Goal: Book appointment/travel/reservation

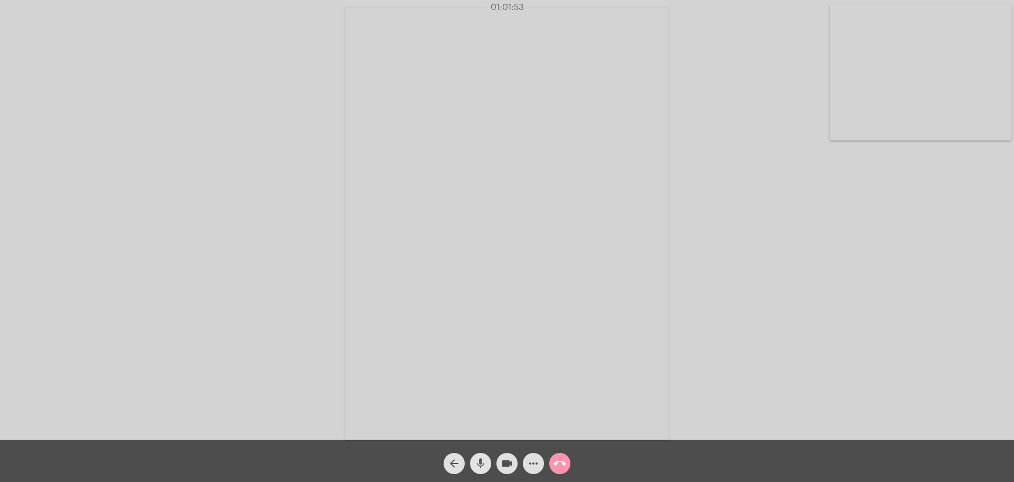
click at [474, 465] on button "mic" at bounding box center [480, 463] width 21 height 21
click at [474, 465] on button "mic_off" at bounding box center [480, 463] width 21 height 21
click at [474, 465] on button "mic" at bounding box center [480, 463] width 21 height 21
click at [474, 465] on button "mic_off" at bounding box center [480, 463] width 21 height 21
click at [474, 465] on button "mic" at bounding box center [480, 463] width 21 height 21
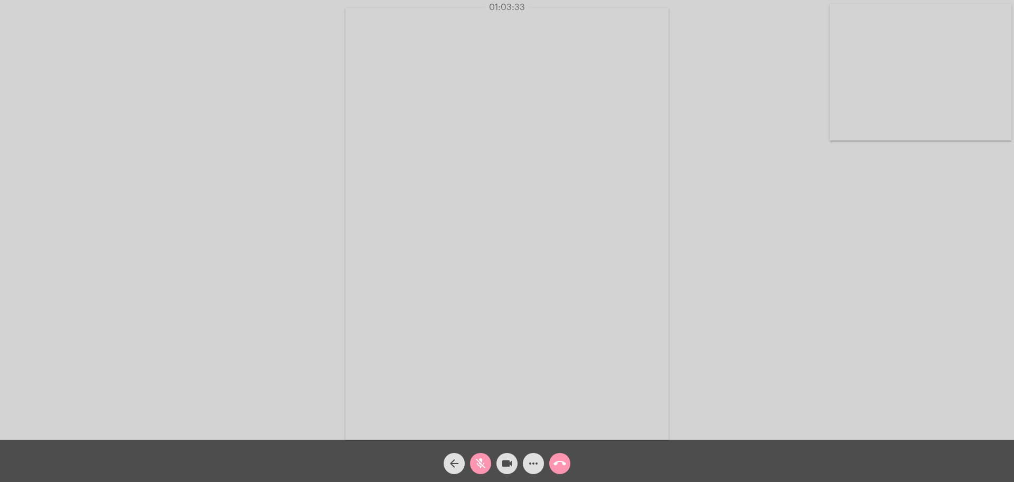
click at [474, 465] on button "mic_off" at bounding box center [480, 463] width 21 height 21
click at [474, 465] on button "mic" at bounding box center [480, 463] width 21 height 21
click at [474, 465] on button "mic_off" at bounding box center [480, 463] width 21 height 21
click at [474, 465] on button "mic" at bounding box center [480, 463] width 21 height 21
click at [474, 465] on button "mic_off" at bounding box center [480, 463] width 21 height 21
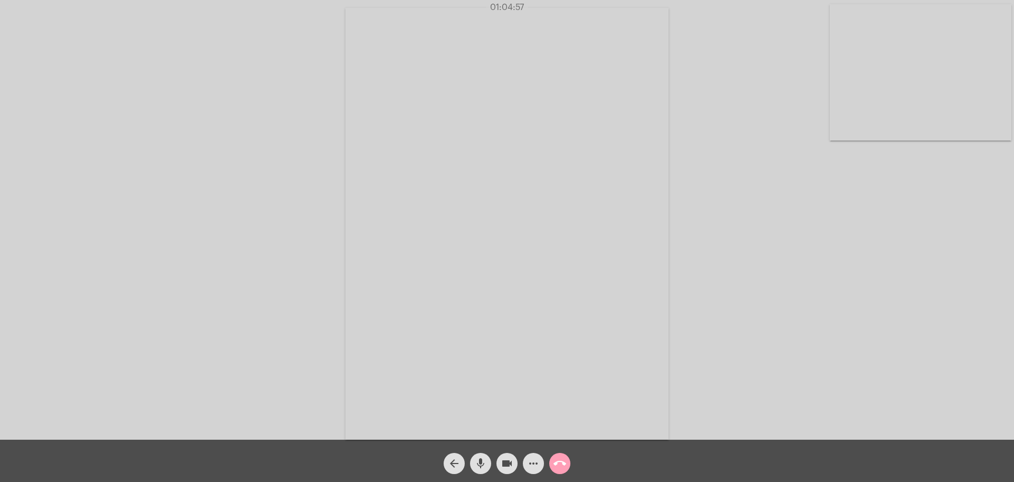
click at [562, 463] on mat-icon "call_end" at bounding box center [559, 463] width 13 height 13
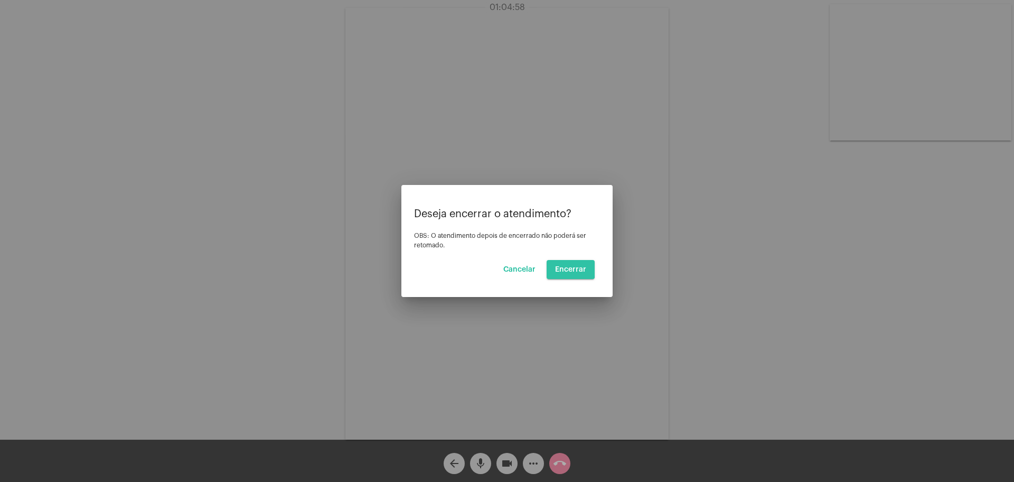
click at [561, 262] on button "Encerrar" at bounding box center [571, 269] width 48 height 19
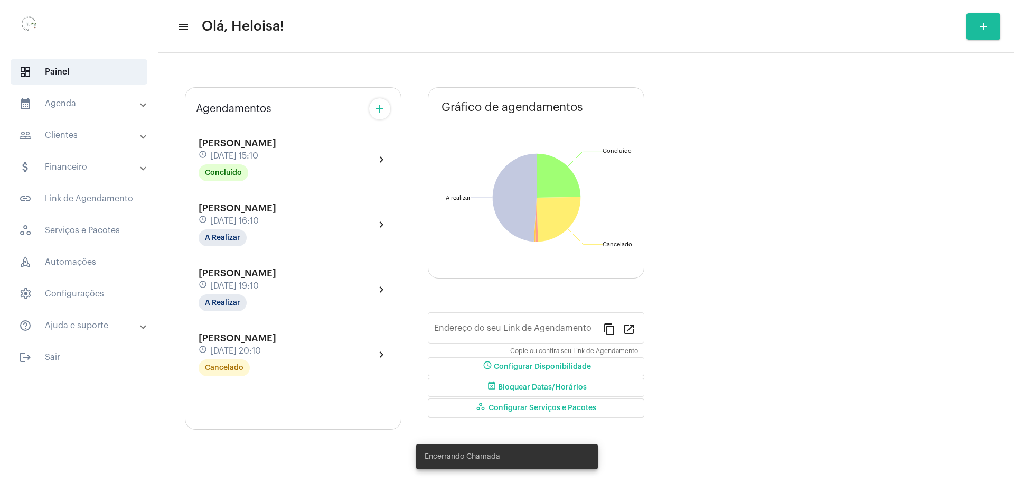
type input "[URL][DOMAIN_NAME]"
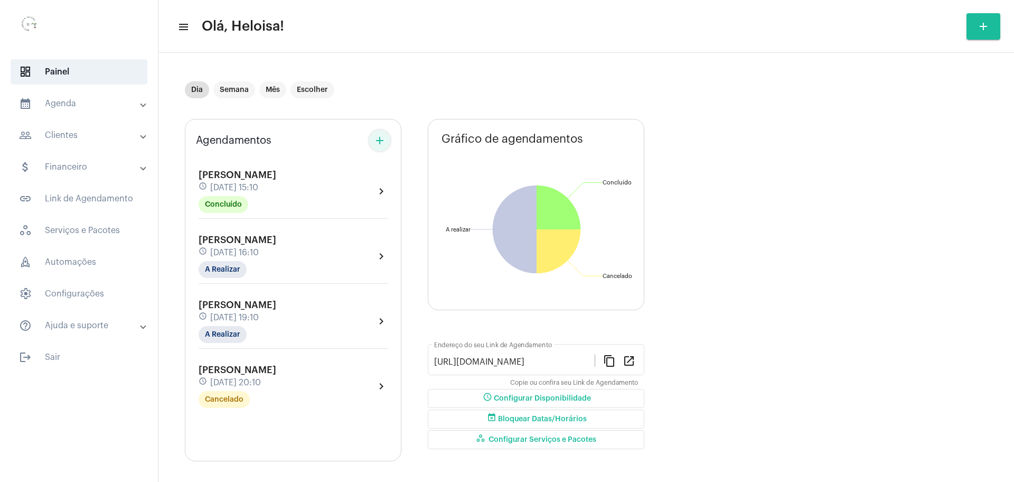
click at [384, 141] on mat-icon "add" at bounding box center [379, 140] width 13 height 13
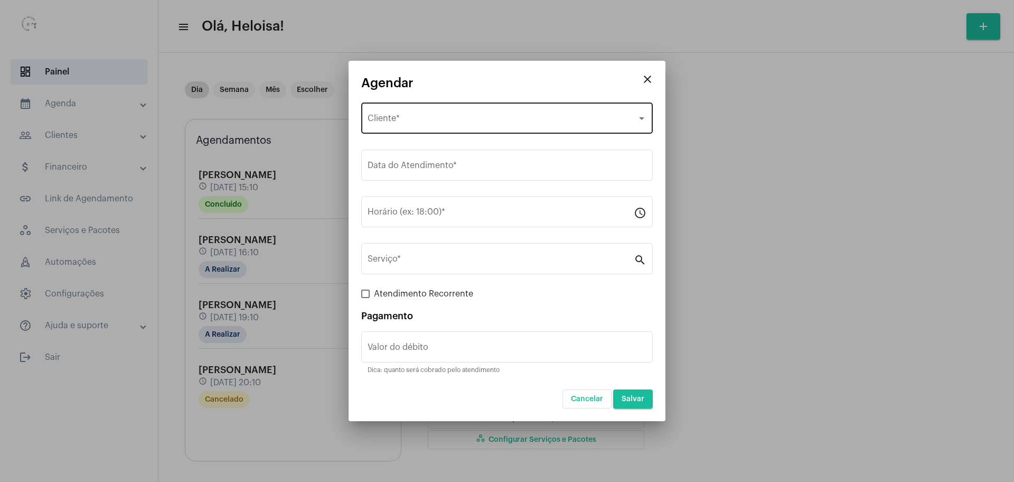
click at [405, 119] on span "Selecione o Cliente" at bounding box center [502, 121] width 269 height 10
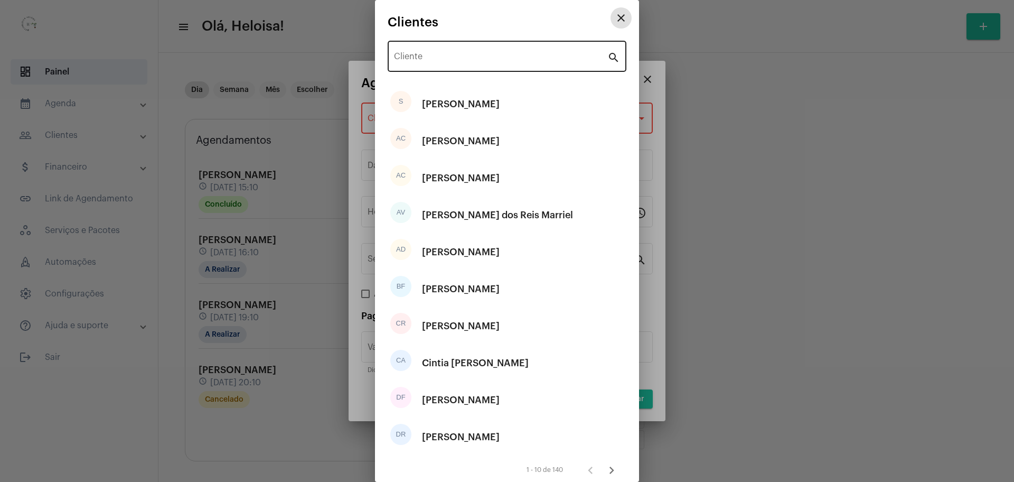
click at [450, 60] on input "Cliente" at bounding box center [500, 59] width 213 height 10
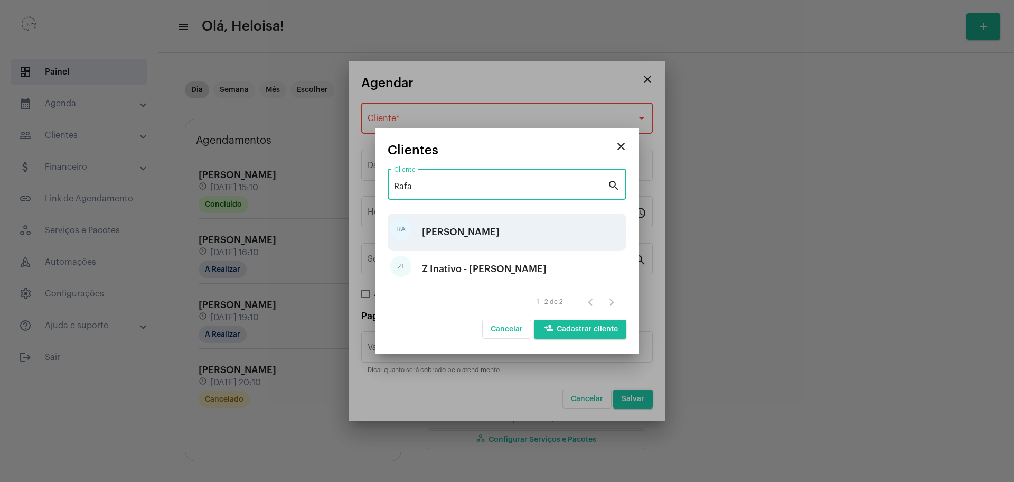
type input "Rafa"
click at [460, 235] on div "[PERSON_NAME]" at bounding box center [461, 232] width 78 height 32
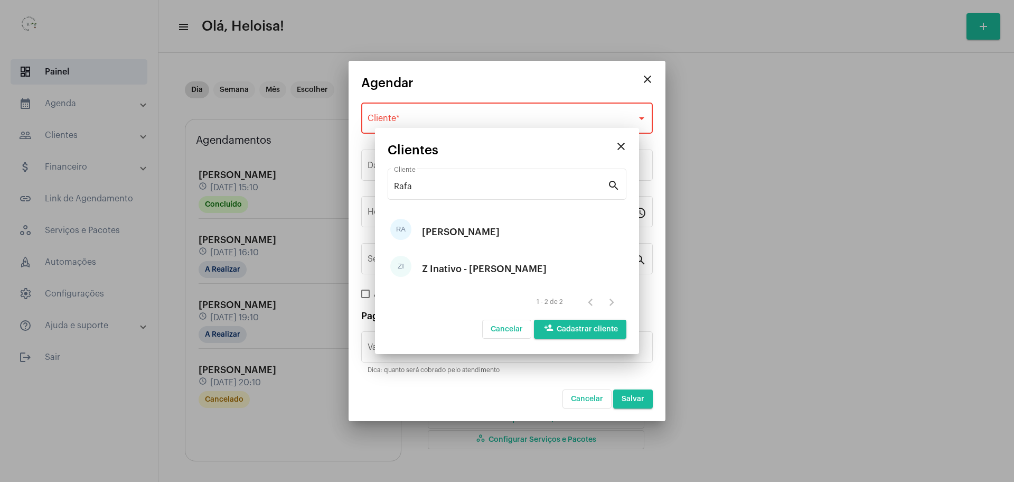
type input "R$"
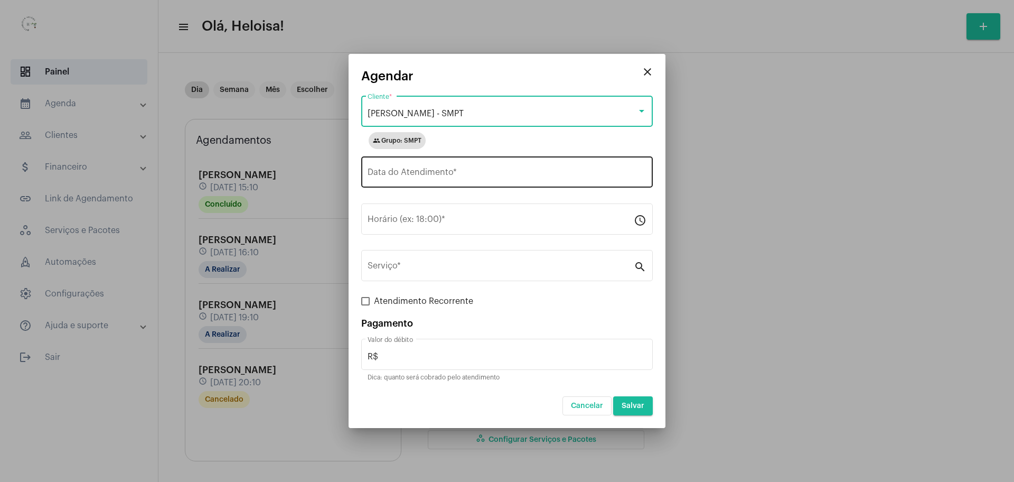
click at [421, 177] on input "Data do Atendimento *" at bounding box center [507, 175] width 279 height 10
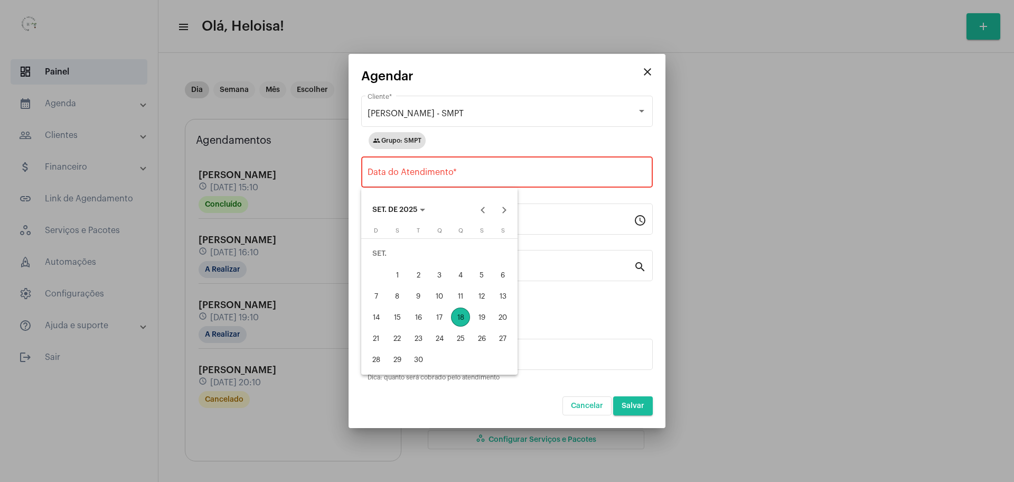
click at [464, 315] on div "18" at bounding box center [460, 316] width 19 height 19
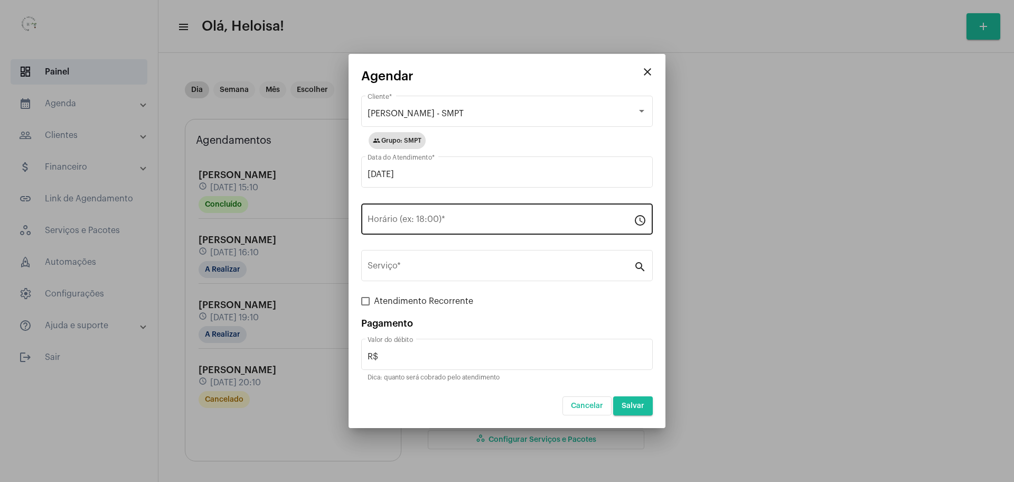
click at [411, 214] on div "Horário (ex: 18:00) *" at bounding box center [501, 217] width 266 height 33
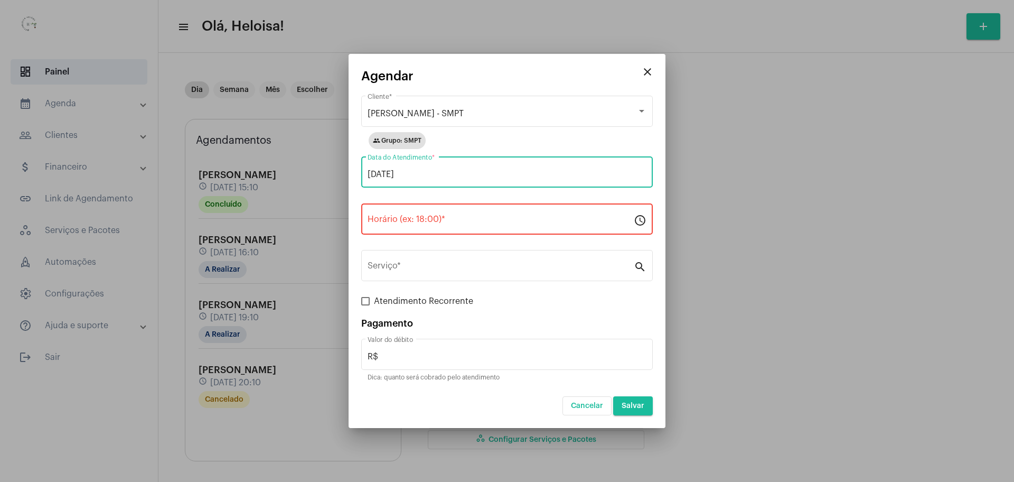
click at [437, 173] on input "[DATE]" at bounding box center [507, 175] width 279 height 10
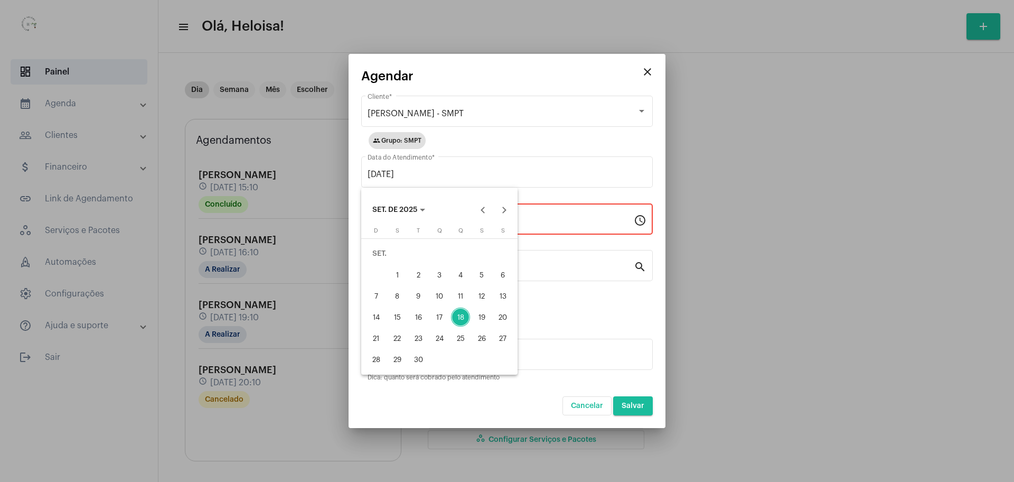
click at [477, 313] on div "19" at bounding box center [481, 316] width 19 height 19
type input "[DATE]"
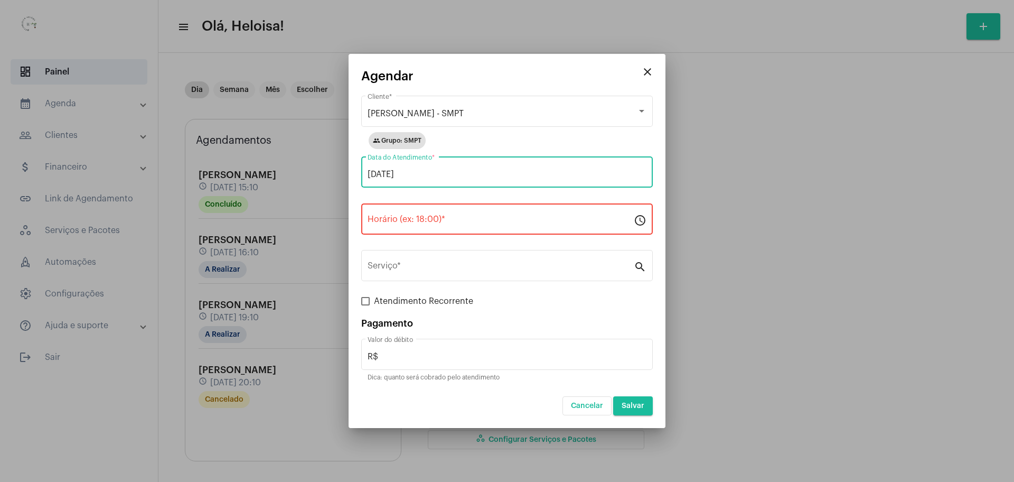
click at [422, 224] on input "Horário (ex: 18:00) *" at bounding box center [501, 222] width 266 height 10
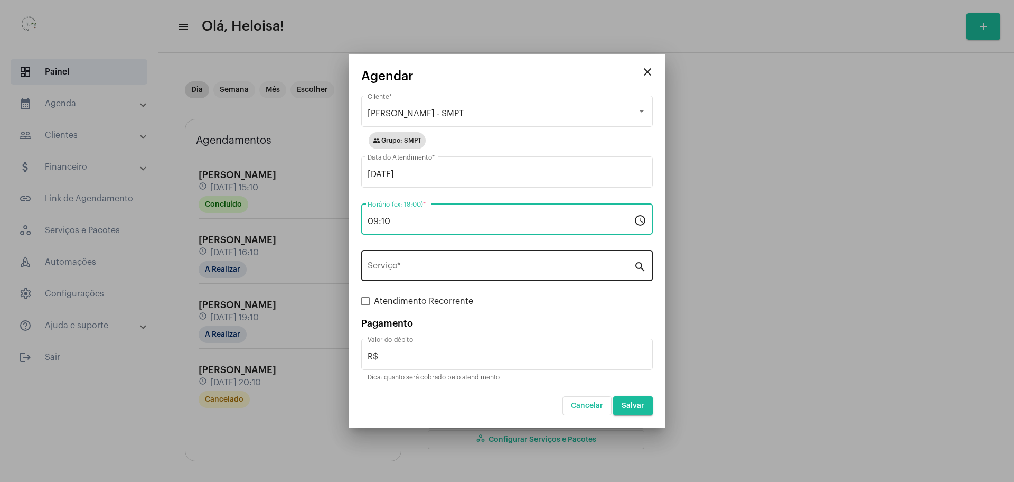
type input "09:10"
click at [419, 265] on input "Serviço *" at bounding box center [501, 268] width 266 height 10
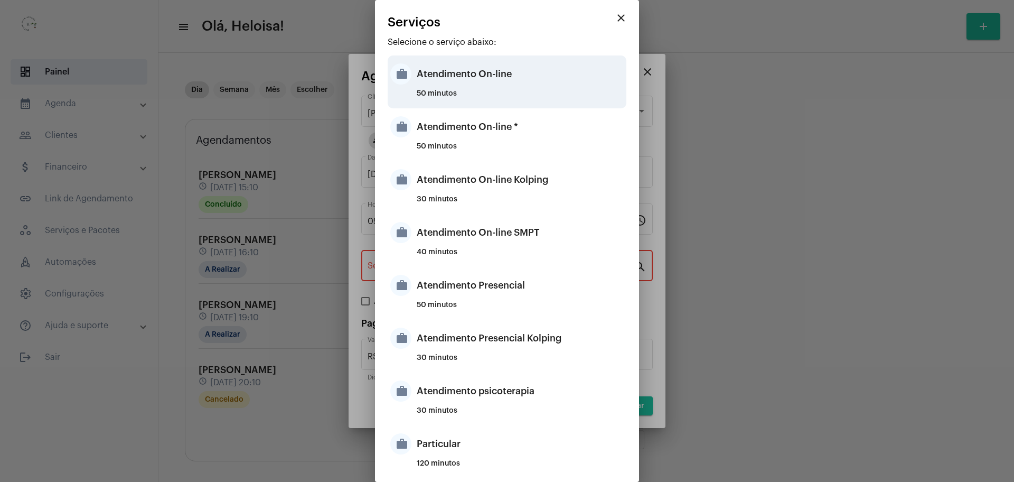
click at [453, 87] on div "Atendimento On-line" at bounding box center [520, 74] width 207 height 32
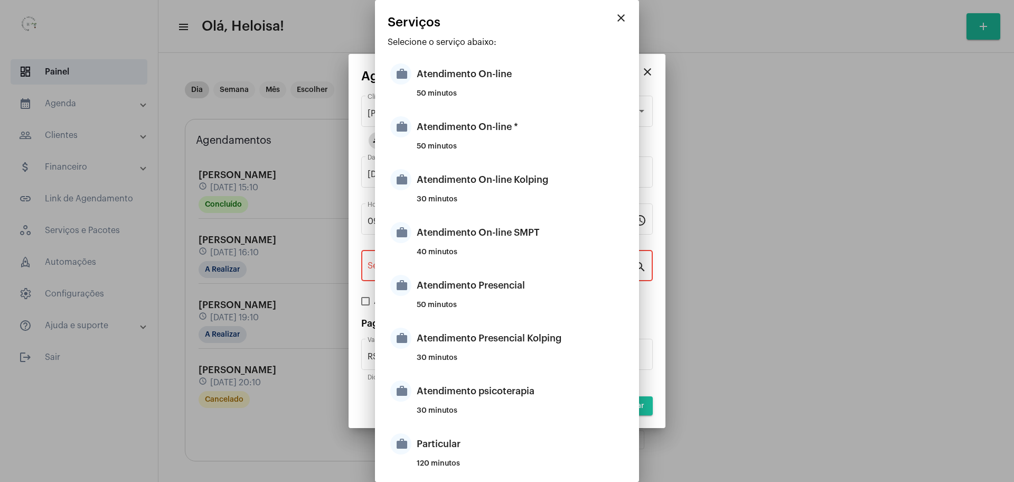
type input "Atendimento On-line"
type input "R$ 150"
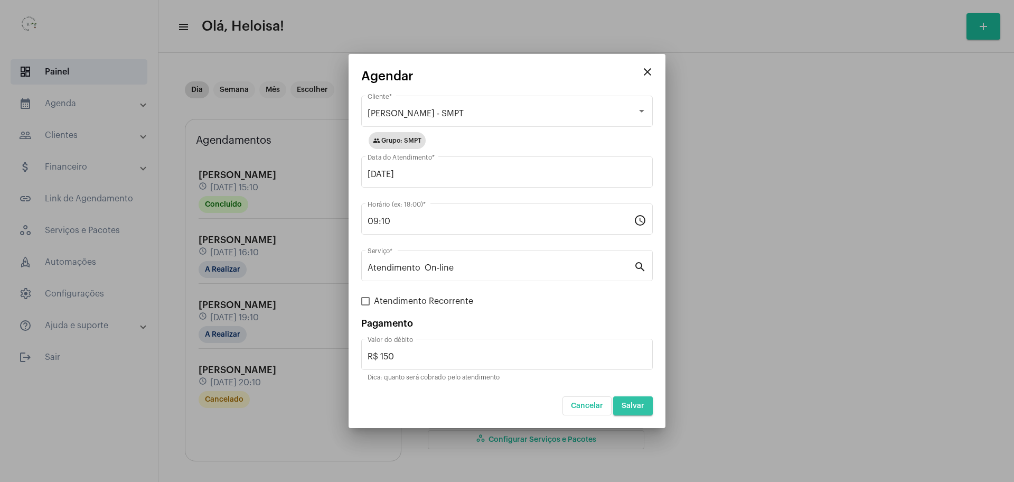
click at [636, 407] on span "Salvar" at bounding box center [633, 405] width 23 height 7
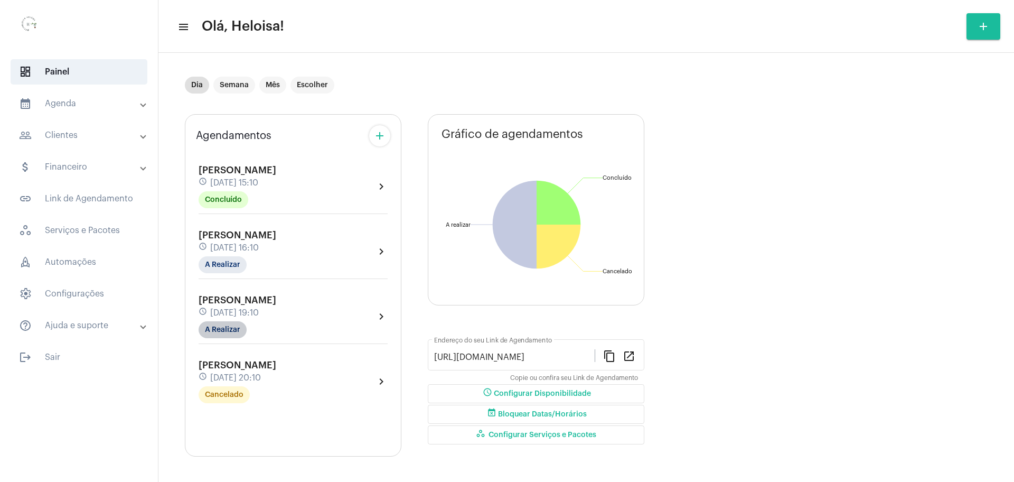
scroll to position [6, 0]
click at [223, 261] on mat-chip "A Realizar" at bounding box center [223, 263] width 48 height 17
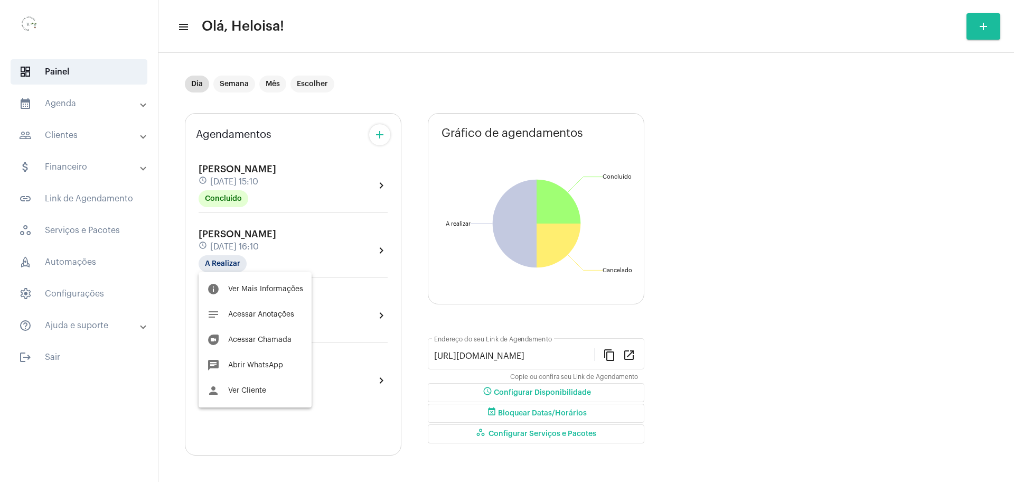
click at [415, 87] on div at bounding box center [507, 241] width 1014 height 482
